Goal: Navigation & Orientation: Find specific page/section

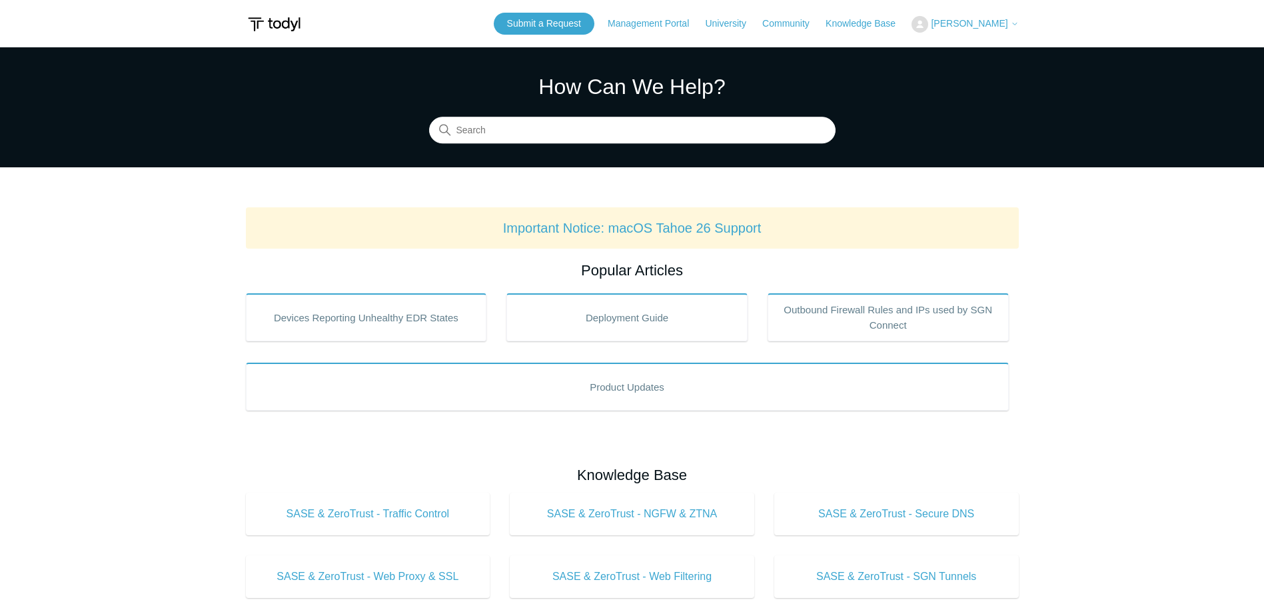
click at [968, 19] on span "[PERSON_NAME]" at bounding box center [969, 23] width 77 height 11
click at [1013, 49] on link "My Support Requests" at bounding box center [977, 52] width 130 height 23
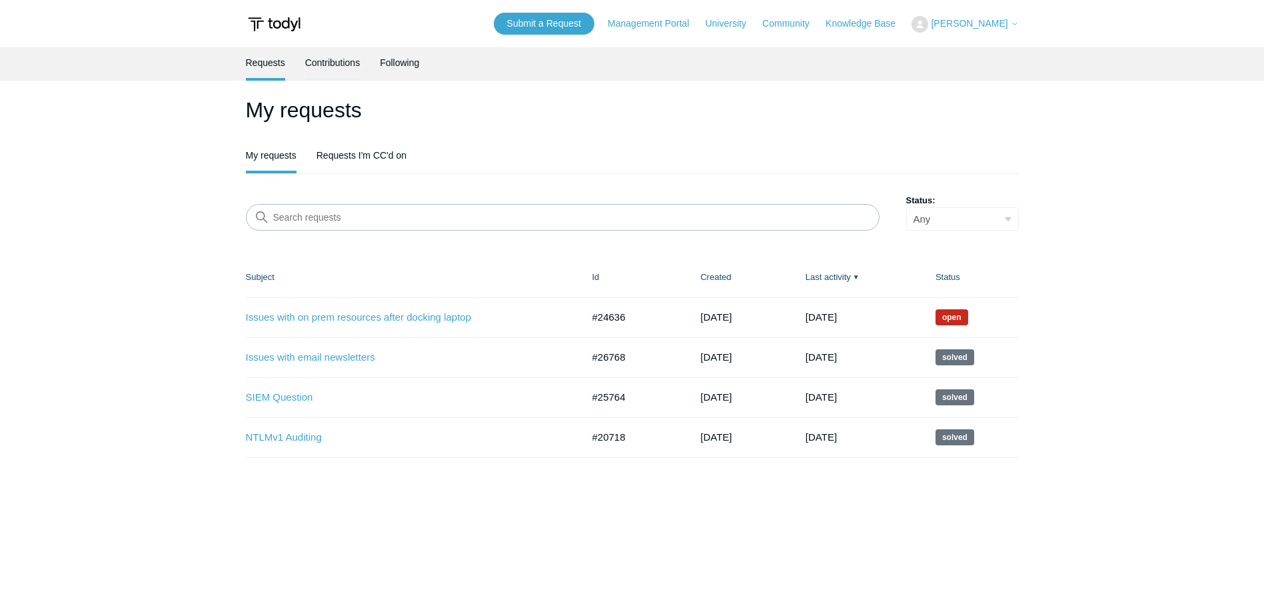
click at [350, 62] on link "Contributions" at bounding box center [332, 61] width 55 height 28
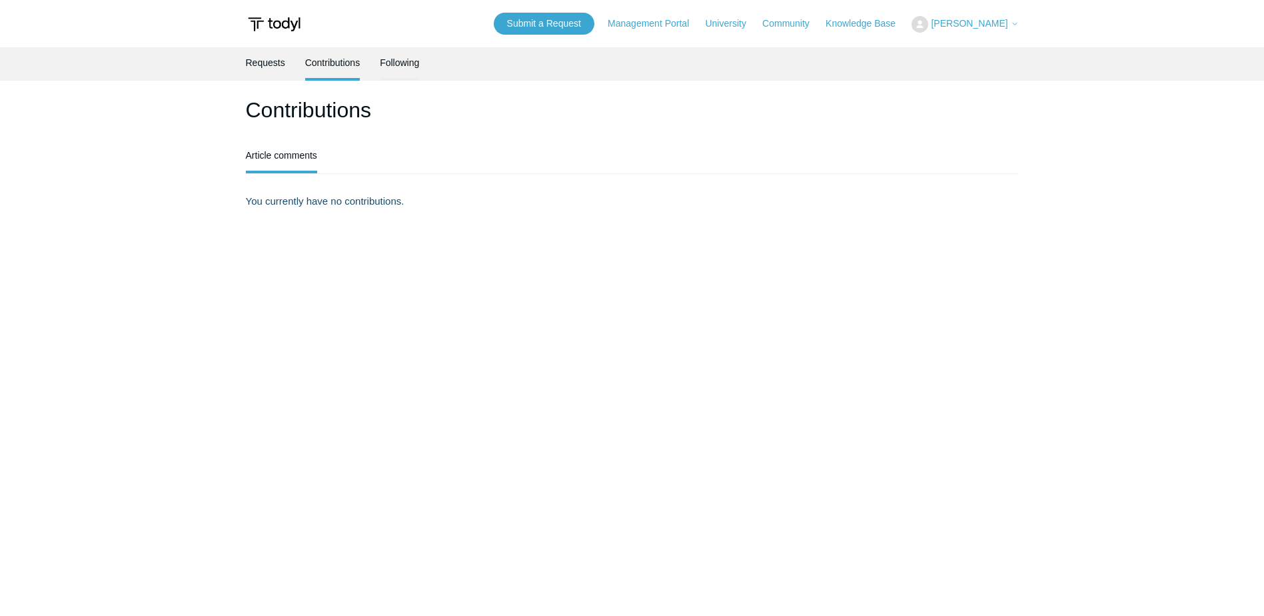
click at [408, 65] on link "Following" at bounding box center [399, 61] width 39 height 28
click at [695, 27] on link "Management Portal" at bounding box center [655, 24] width 95 height 14
